Goal: Task Accomplishment & Management: Complete application form

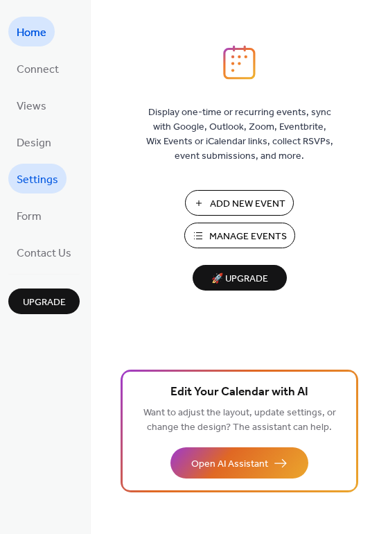
click at [36, 183] on span "Settings" at bounding box center [38, 179] width 42 height 21
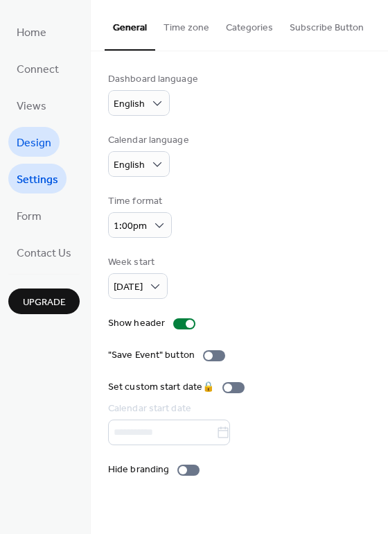
click at [35, 141] on span "Design" at bounding box center [34, 142] width 35 height 21
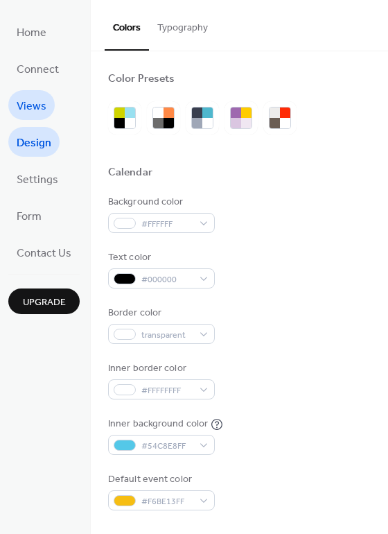
click at [37, 98] on span "Views" at bounding box center [32, 106] width 30 height 21
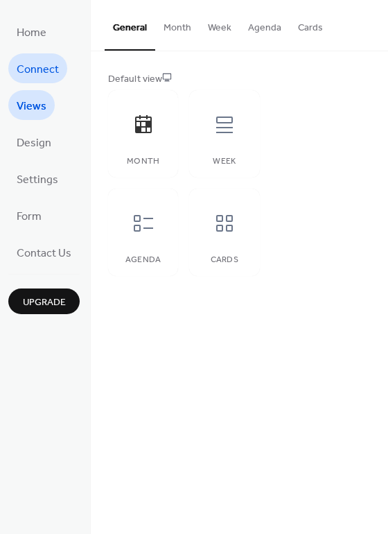
click at [36, 70] on span "Connect" at bounding box center [38, 69] width 42 height 21
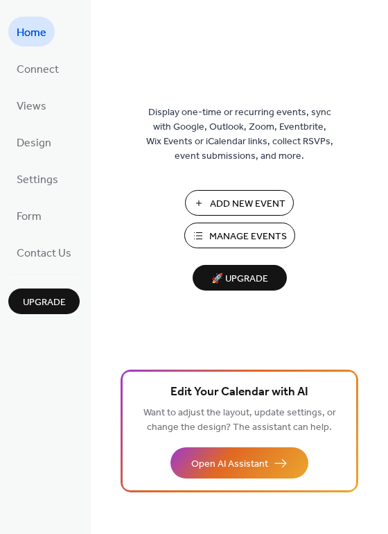
click at [30, 33] on span "Home" at bounding box center [32, 32] width 30 height 21
click at [239, 209] on span "Add New Event" at bounding box center [248, 204] width 76 height 15
